Goal: Find specific page/section: Find specific page/section

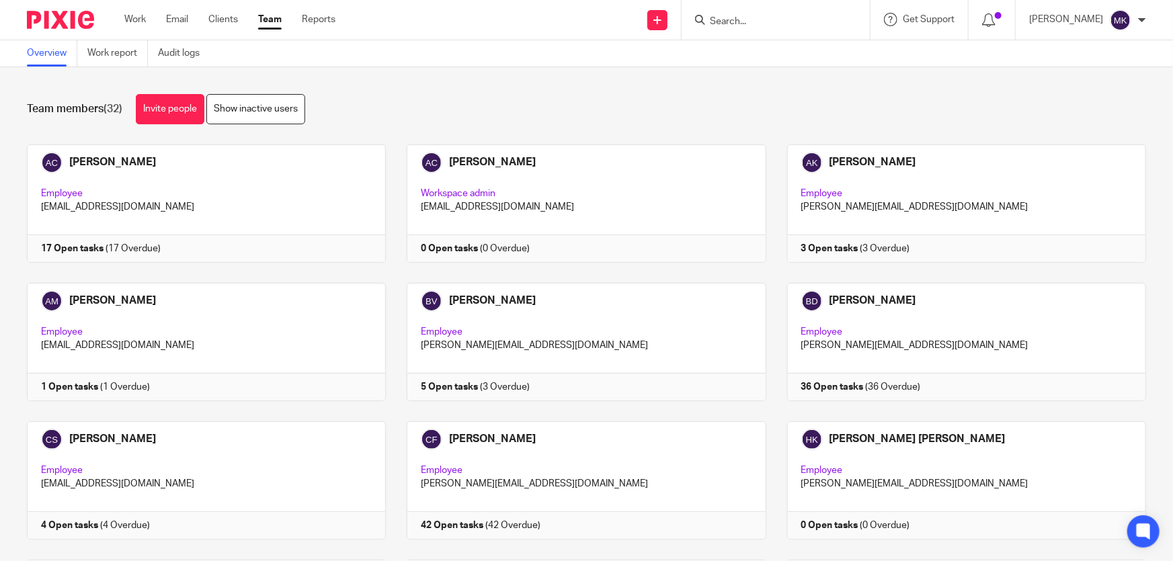
click at [798, 11] on form at bounding box center [780, 19] width 143 height 17
click at [763, 17] on input "Search" at bounding box center [769, 22] width 121 height 12
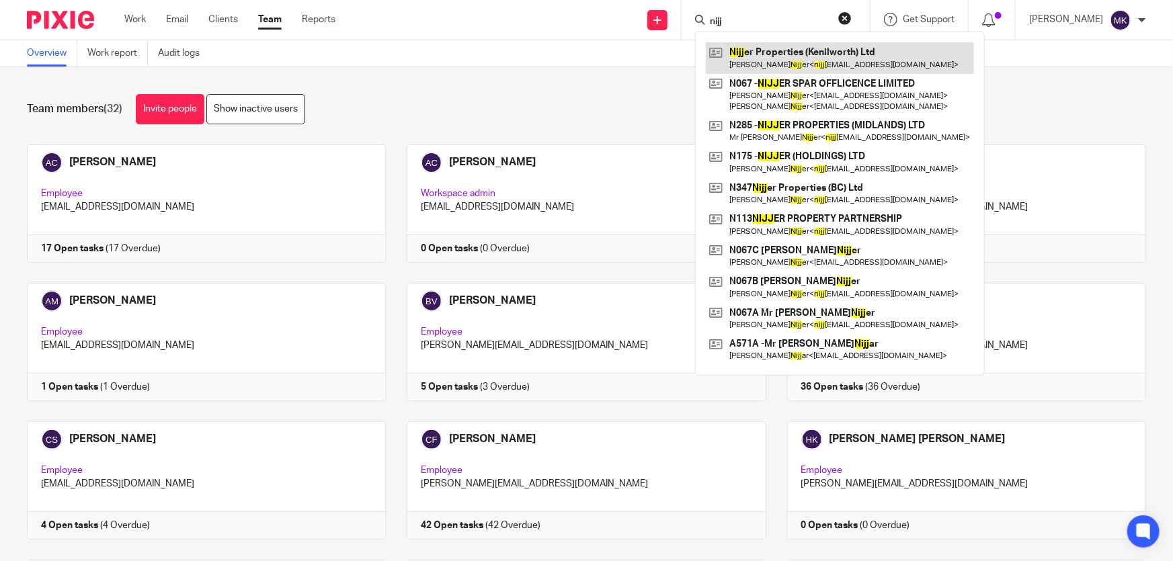
type input "nijj"
click at [775, 60] on link at bounding box center [840, 57] width 268 height 31
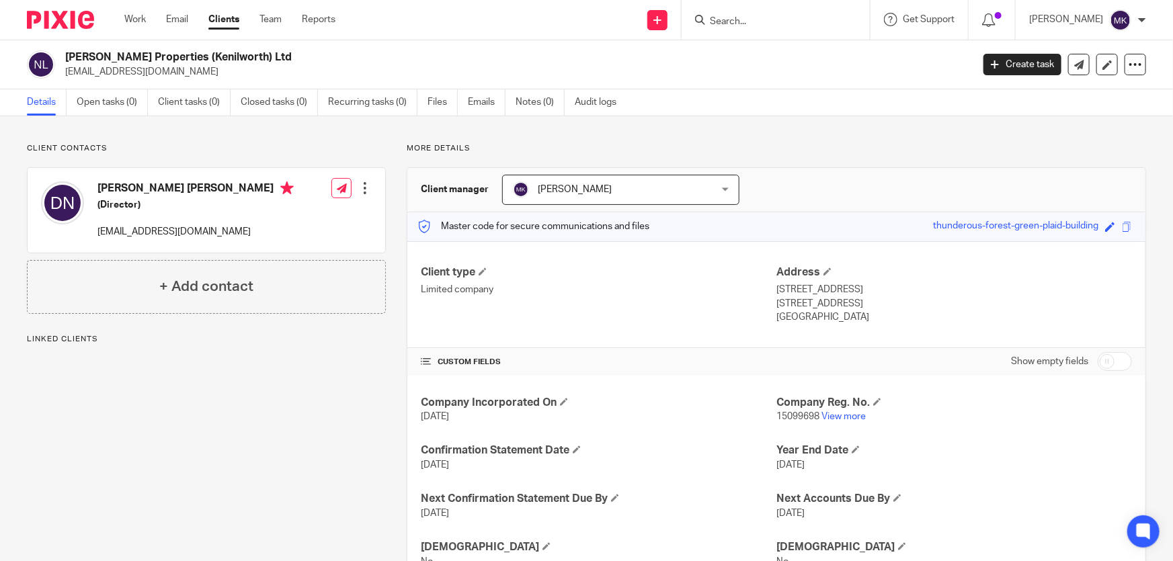
scroll to position [54, 0]
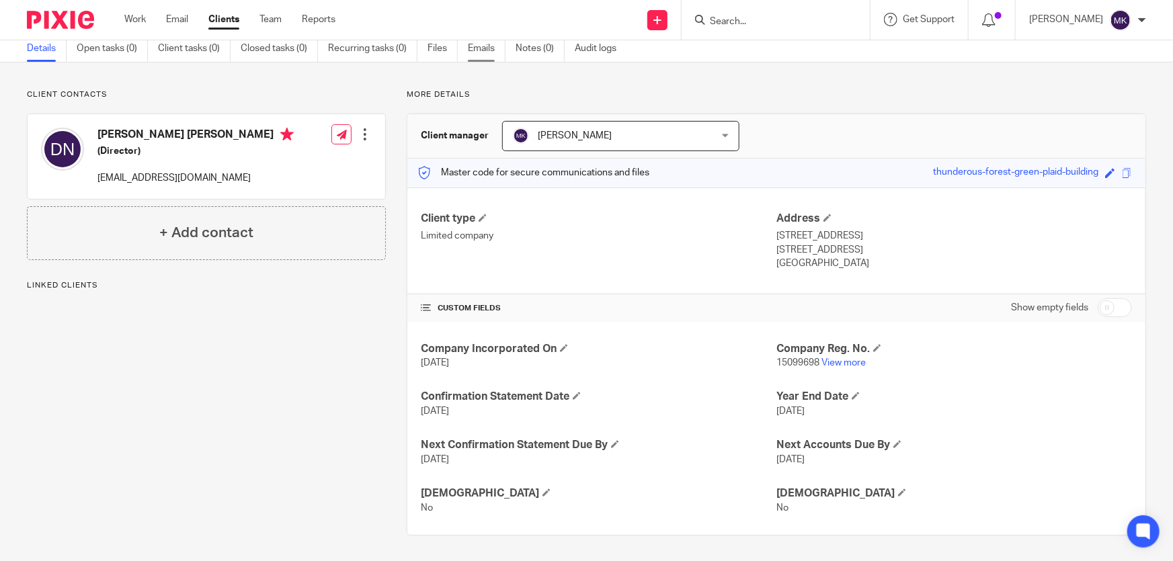
click at [485, 46] on link "Emails" at bounding box center [487, 49] width 38 height 26
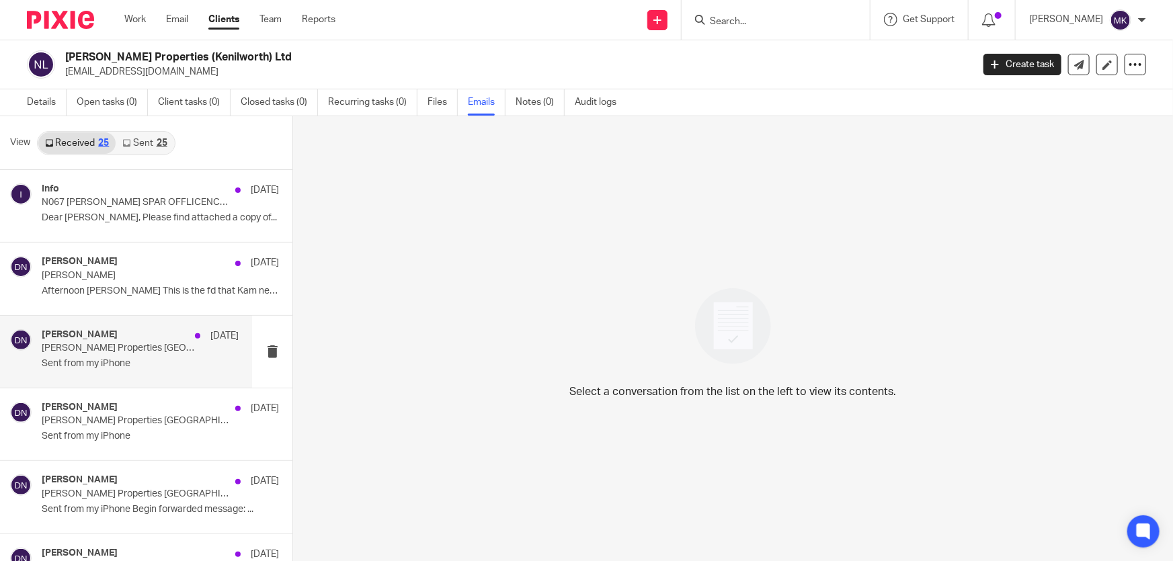
click at [127, 353] on p "[PERSON_NAME] Properties [GEOGRAPHIC_DATA]" at bounding box center [121, 348] width 158 height 11
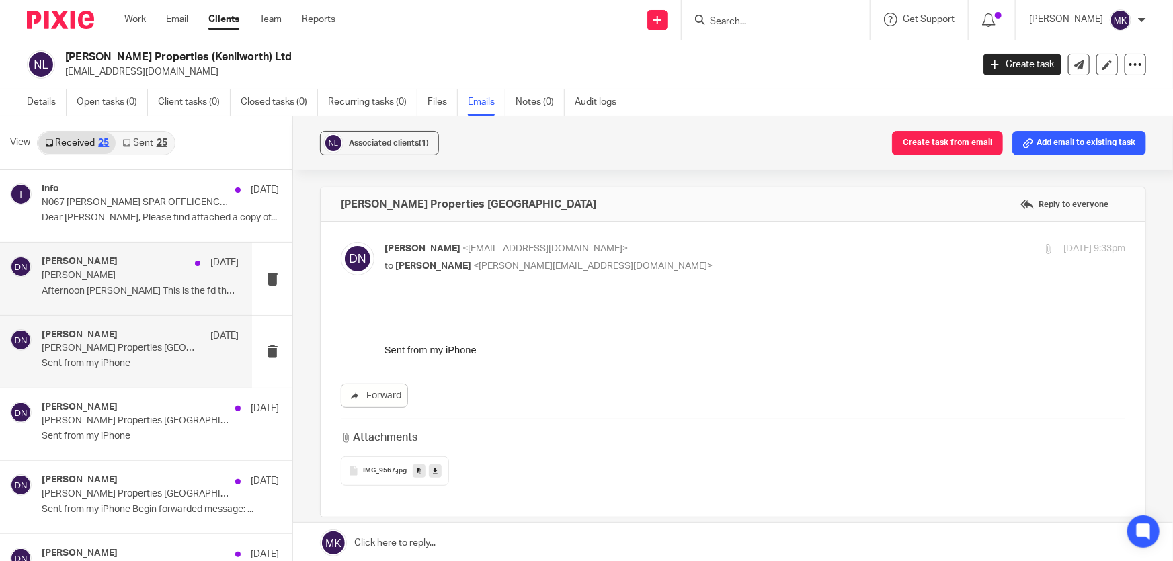
click at [96, 290] on p "Afternoon [PERSON_NAME] This is the fd that Kam needs to..." at bounding box center [140, 291] width 197 height 11
